Goal: Task Accomplishment & Management: Manage account settings

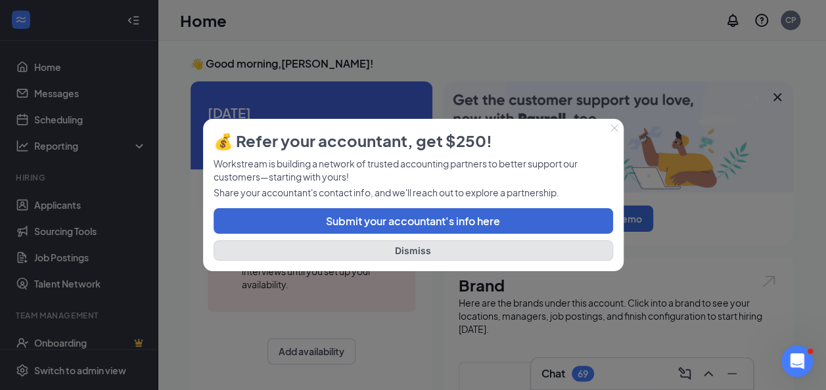
click at [409, 252] on button "Dismiss" at bounding box center [414, 251] width 400 height 20
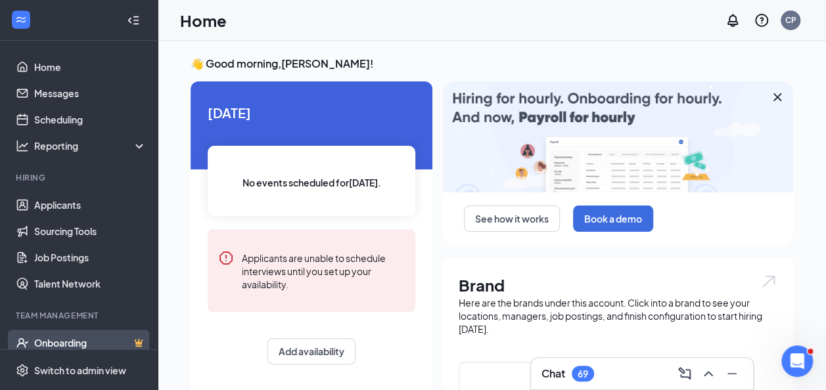
click at [72, 342] on link "Onboarding" at bounding box center [90, 343] width 112 height 26
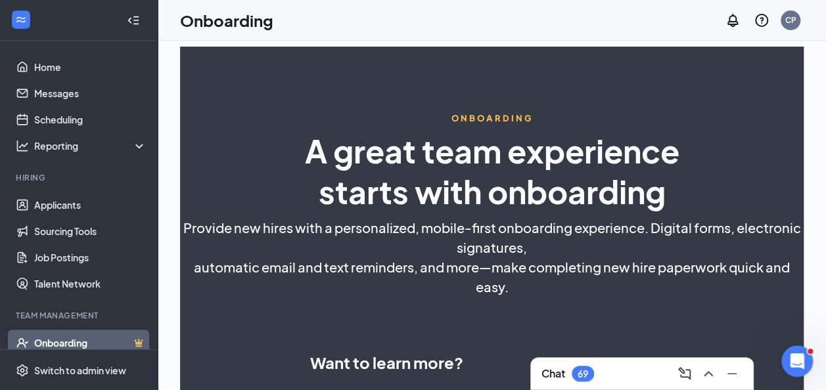
select select "US"
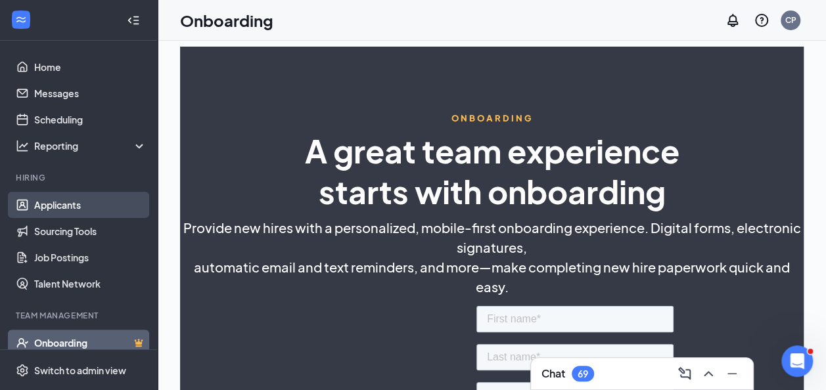
click at [66, 204] on link "Applicants" at bounding box center [90, 205] width 112 height 26
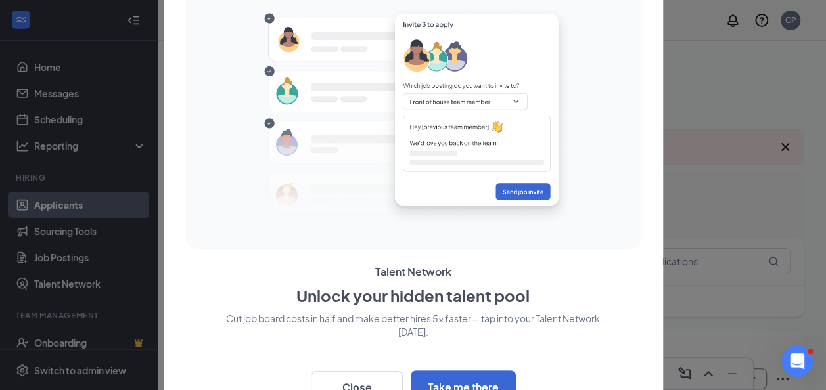
click at [50, 78] on div at bounding box center [413, 195] width 826 height 390
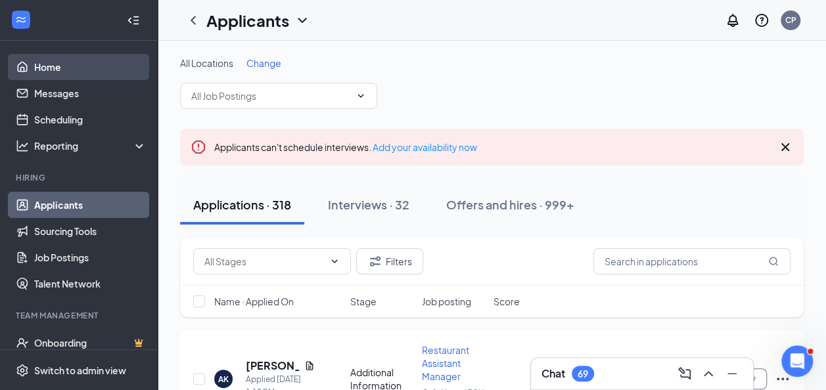
click at [51, 62] on link "Home" at bounding box center [90, 67] width 112 height 26
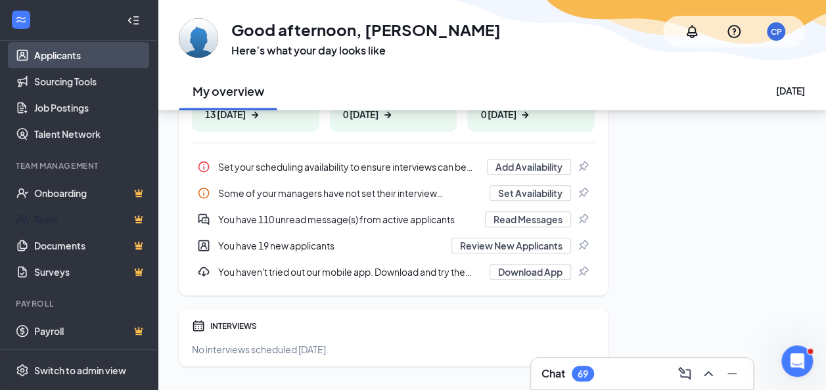
scroll to position [292, 0]
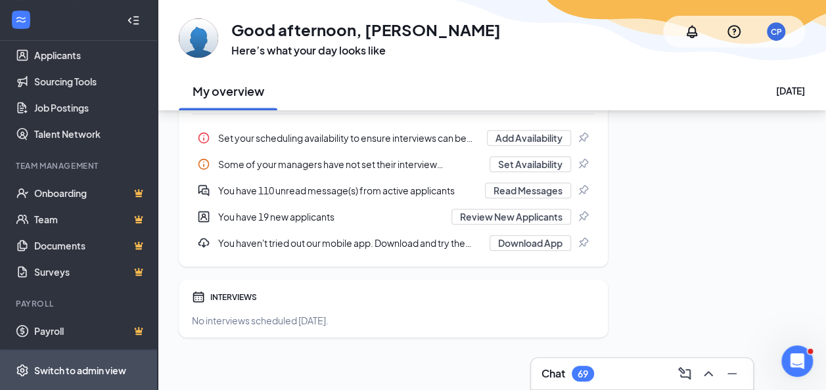
click at [81, 365] on div "Switch to admin view" at bounding box center [80, 370] width 92 height 13
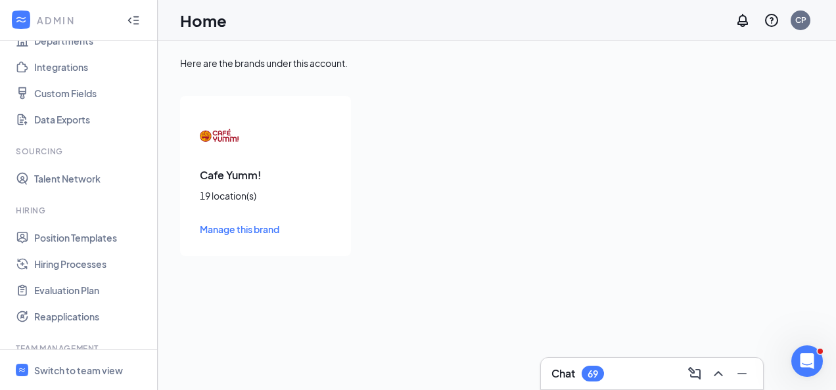
scroll to position [137, 0]
click at [66, 240] on link "Position Templates" at bounding box center [90, 239] width 112 height 26
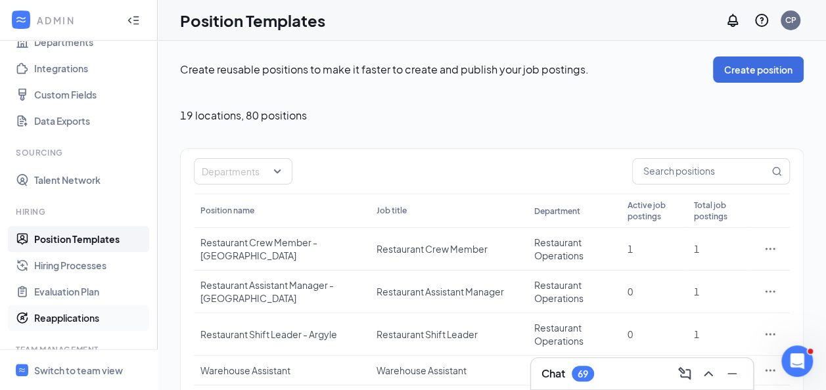
click at [76, 318] on link "Reapplications" at bounding box center [90, 318] width 112 height 26
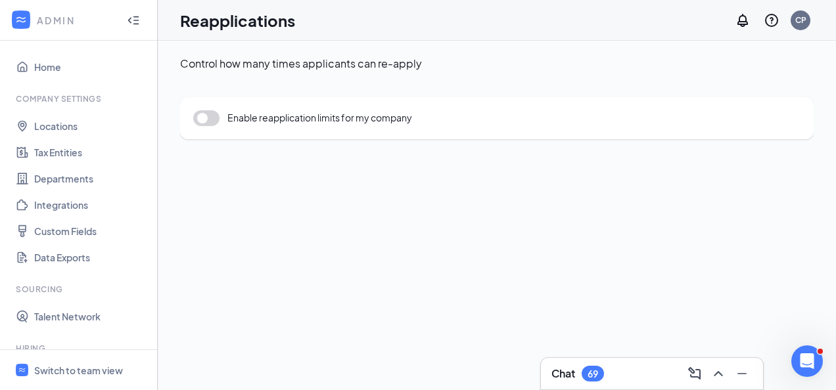
click at [127, 21] on icon "Collapse" at bounding box center [133, 20] width 13 height 13
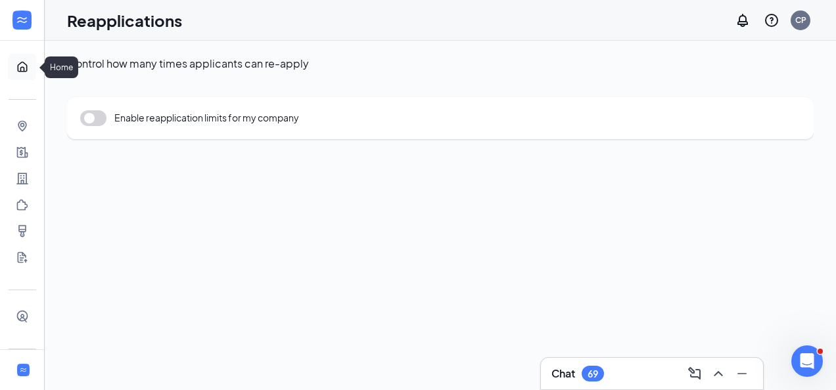
click at [34, 68] on link "Home" at bounding box center [40, 67] width 13 height 26
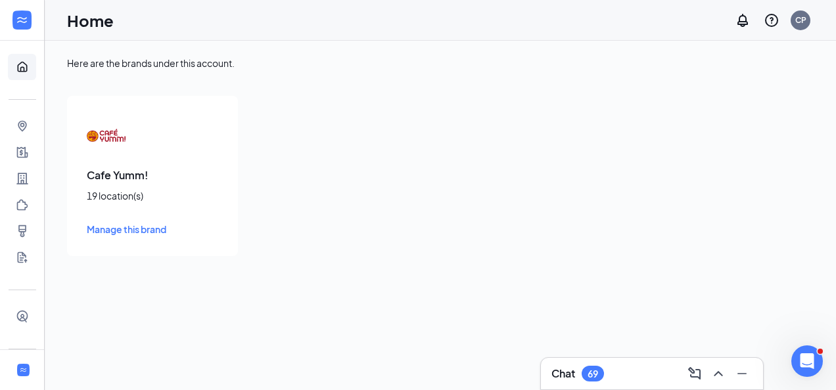
click at [113, 233] on span "Manage this brand" at bounding box center [127, 229] width 80 height 12
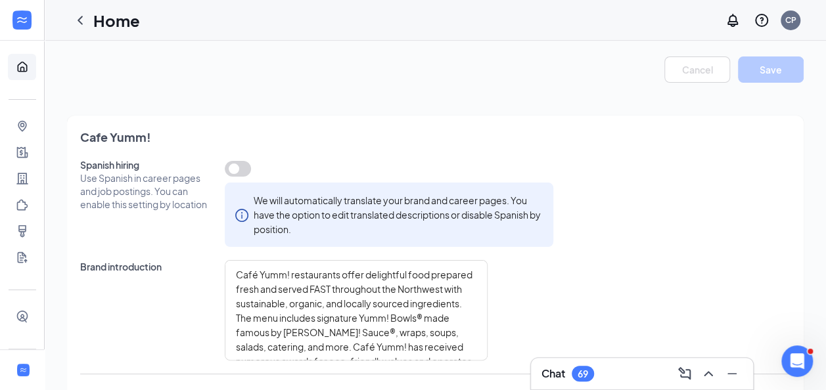
type textarea "Café Yumm! is a unique restaurant experience serving Beautiful, Delicious, Nour…"
type textarea "We are happy to provide a workplace that supports Team Member well-being and wo…"
type textarea "Café Yumm! is passionate about creating professional growth opportunities. Many…"
type textarea "Café Yumm! is a unique restaurant experience serving Beautiful, Delicious, Nour…"
type textarea "We are happy to provide a workplace that supports Team Member well-being and wo…"
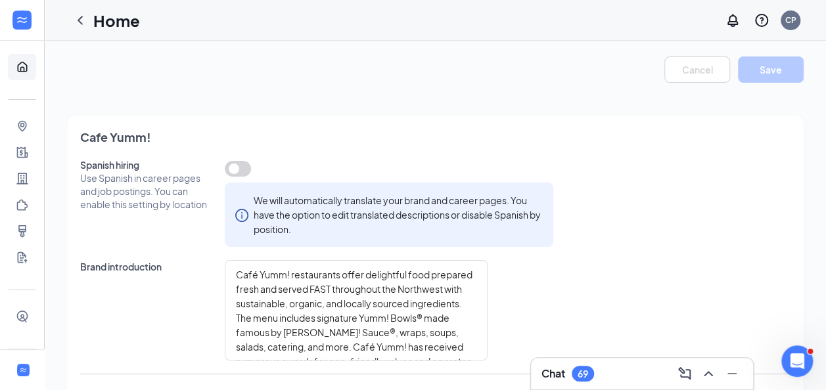
type textarea "Café Yumm! is passionate about creating professional growth opportunities. Many…"
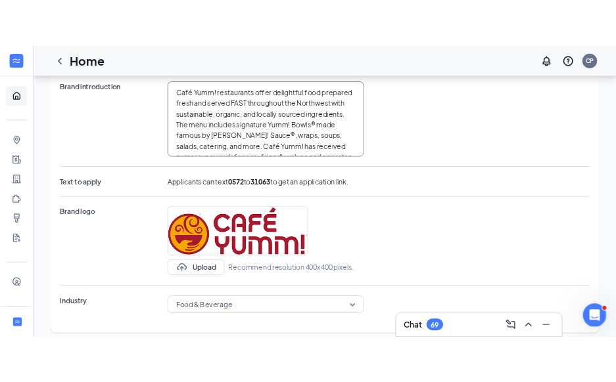
scroll to position [131, 0]
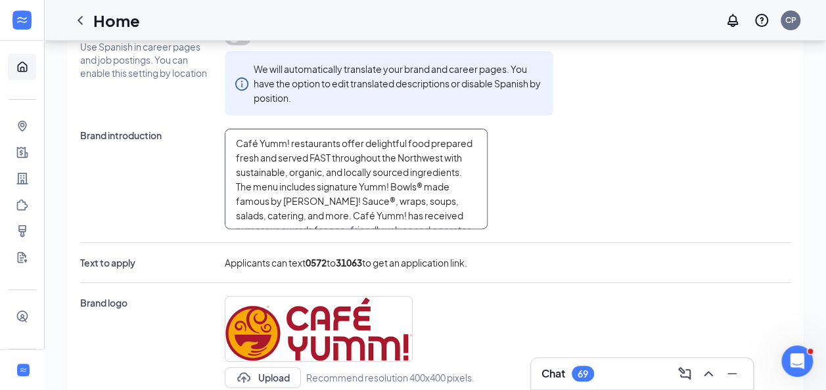
type textarea "Café Yumm! is a unique restaurant experience serving Beautiful, Delicious, Nour…"
type textarea "We are happy to provide a workplace that supports Team Member well-being and wo…"
type textarea "Café Yumm! is passionate about creating professional growth opportunities. Many…"
type textarea "Café Yumm! is a unique restaurant experience serving Beautiful, Delicious, Nour…"
type textarea "We are happy to provide a workplace that supports Team Member well-being and wo…"
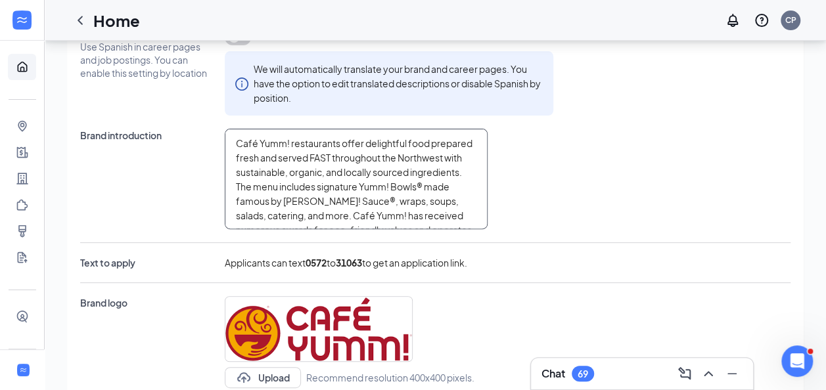
type textarea "Café Yumm! is passionate about creating professional growth opportunities. Many…"
type textarea "Café Yumm! is a unique restaurant experience serving Beautiful, Delicious, Nour…"
type textarea "We are happy to provide a workplace that supports Team Member well-being and wo…"
type textarea "Café Yumm! is passionate about creating professional growth opportunities. Many…"
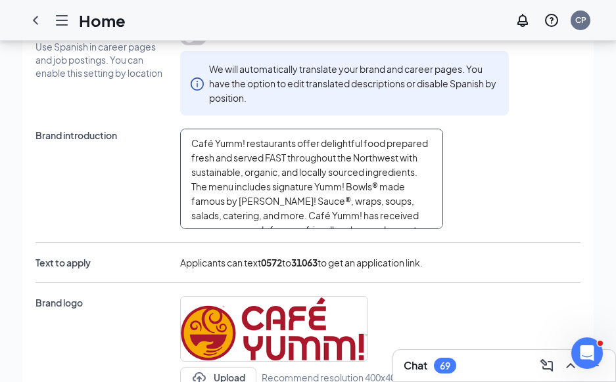
type textarea "Café Yumm! is a unique restaurant experience serving Beautiful, Delicious, Nour…"
type textarea "We are happy to provide a workplace that supports Team Member well-being and wo…"
type textarea "Café Yumm! is passionate about creating professional growth opportunities. Many…"
type textarea "Café Yumm! is a unique restaurant experience serving Beautiful, Delicious, Nour…"
type textarea "We are happy to provide a workplace that supports Team Member well-being and wo…"
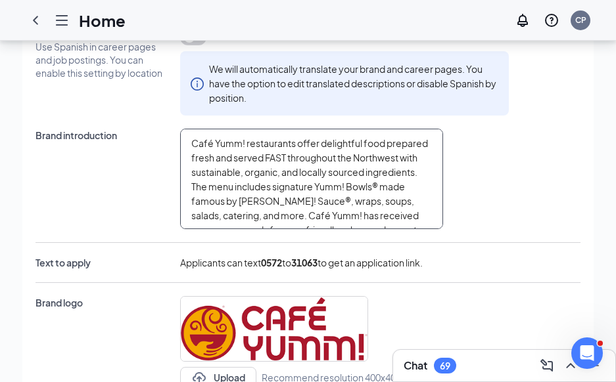
type textarea "Café Yumm! is passionate about creating professional growth opportunities. Many…"
type textarea "Café Yumm! is a unique restaurant experience serving Beautiful, Delicious, Nour…"
type textarea "We are happy to provide a workplace that supports Team Member well-being and wo…"
type textarea "Café Yumm! is passionate about creating professional growth opportunities. Many…"
